Goal: Information Seeking & Learning: Learn about a topic

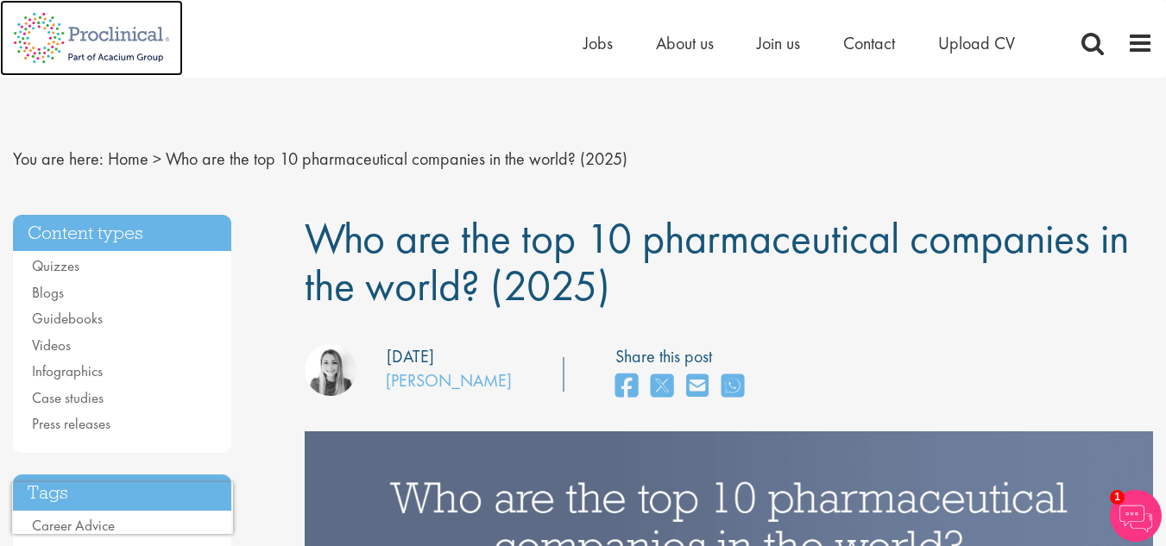
click at [120, 22] on img at bounding box center [91, 38] width 183 height 76
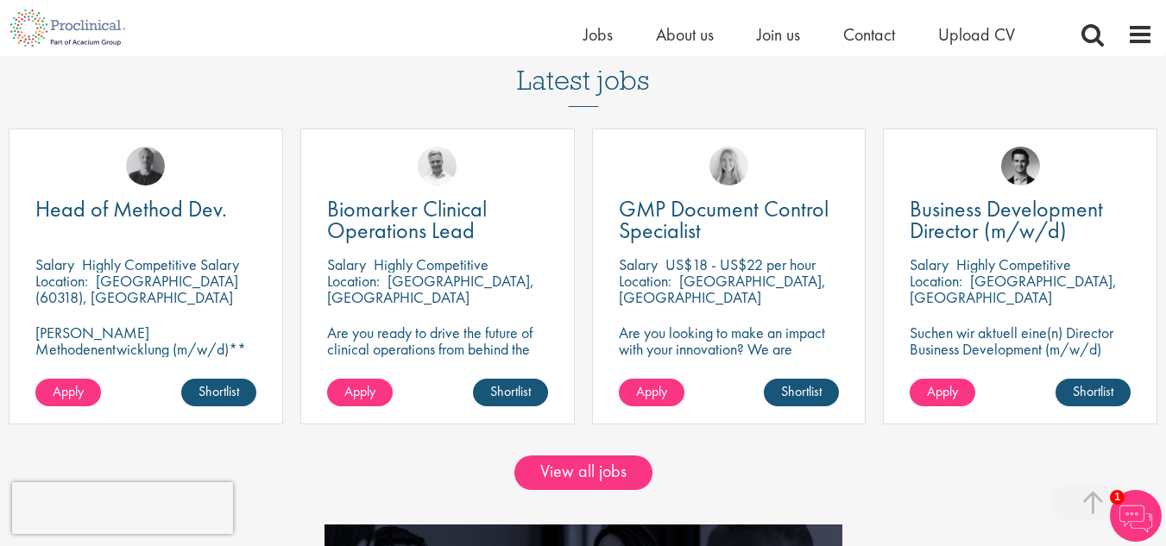
scroll to position [1381, 0]
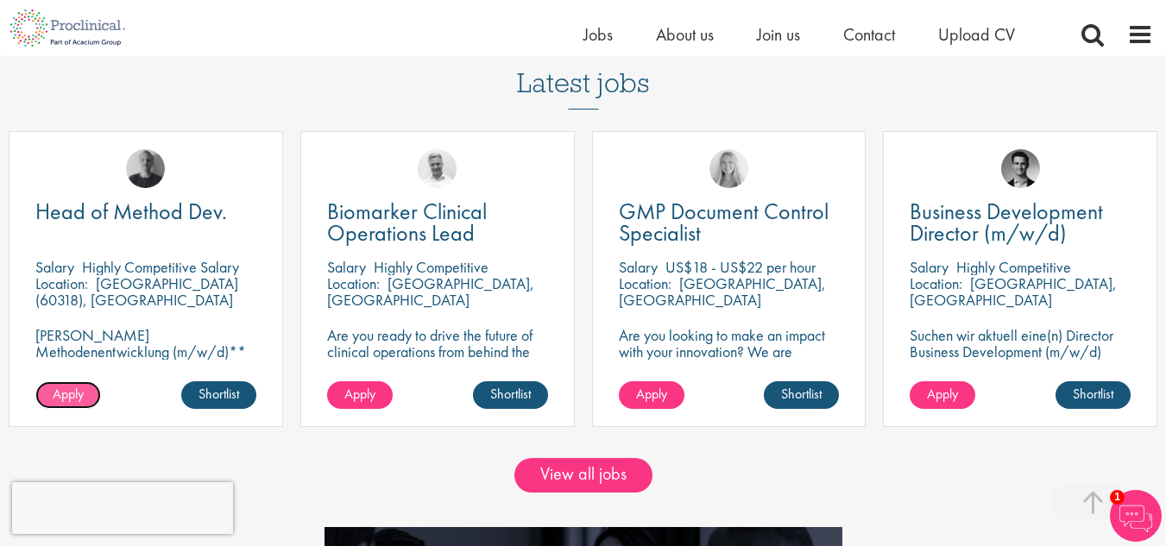
click at [73, 400] on span "Apply" at bounding box center [68, 394] width 31 height 18
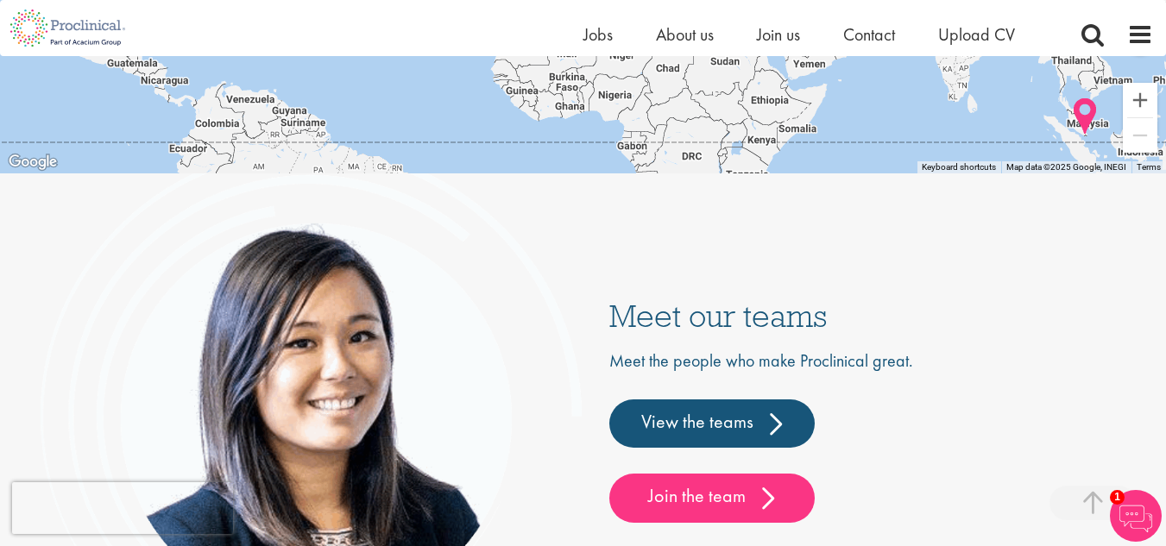
scroll to position [3518, 0]
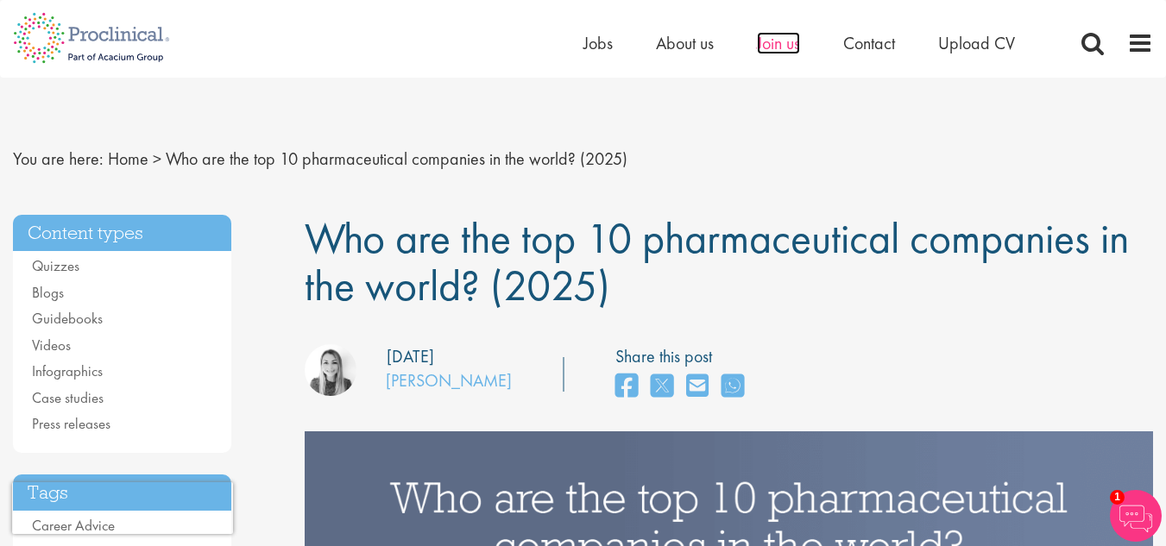
click at [788, 41] on span "Join us" at bounding box center [778, 43] width 43 height 22
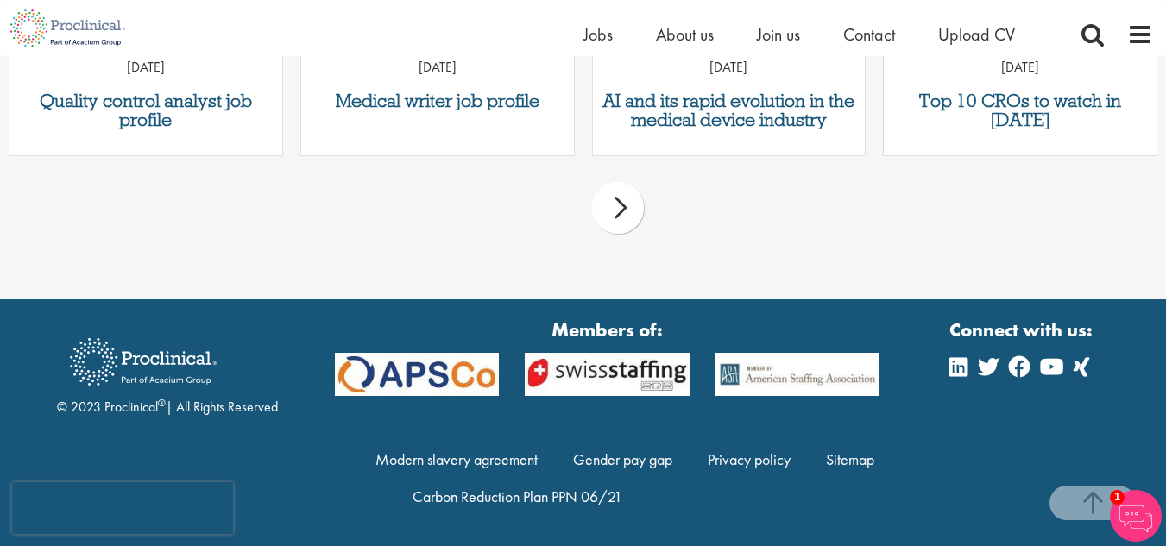
scroll to position [2431, 0]
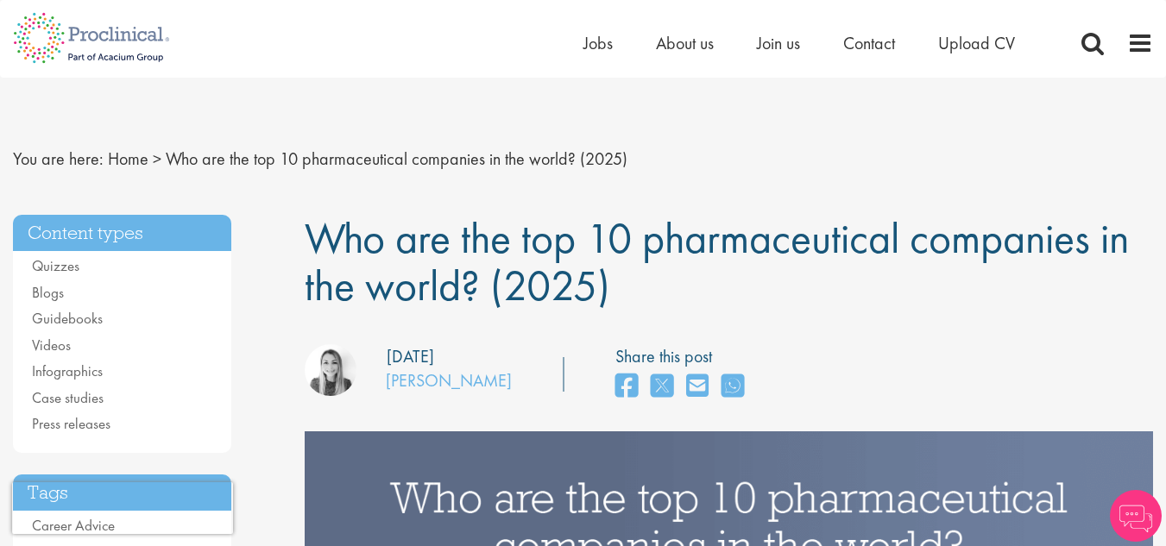
click at [84, 274] on li "Quizzes" at bounding box center [122, 266] width 180 height 22
click at [85, 265] on li "Quizzes" at bounding box center [122, 266] width 180 height 22
click at [72, 349] on li "Videos" at bounding box center [122, 346] width 180 height 22
click at [42, 341] on link "Videos" at bounding box center [51, 345] width 39 height 19
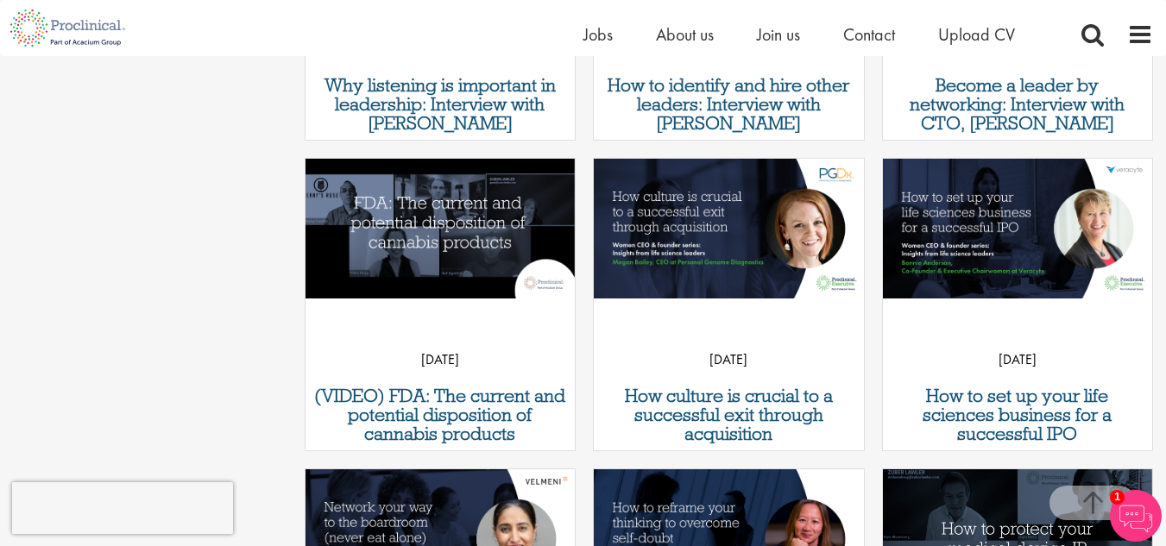
scroll to position [663, 0]
